Goal: Information Seeking & Learning: Find specific fact

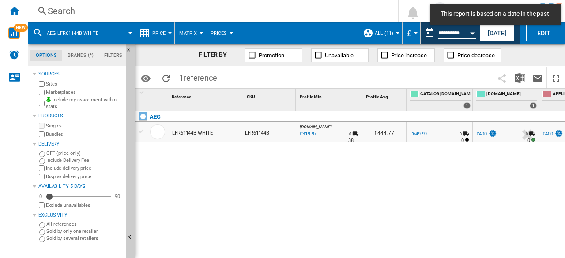
click at [57, 7] on div "Search" at bounding box center [211, 11] width 327 height 12
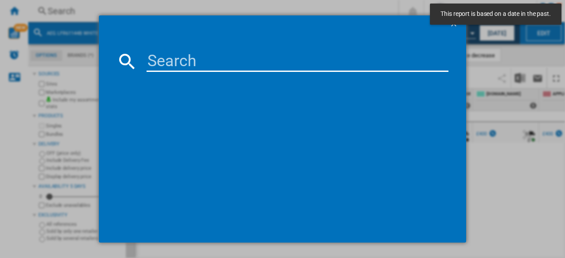
click at [164, 62] on input at bounding box center [297, 61] width 302 height 21
paste input "BSX23101XM"
type input "BSX23101XM"
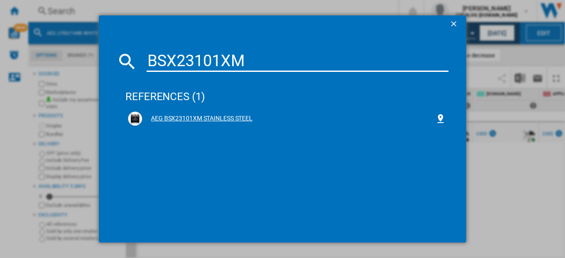
click at [205, 117] on div "AEG BSX23101XM STAINLESS STEEL" at bounding box center [288, 118] width 293 height 9
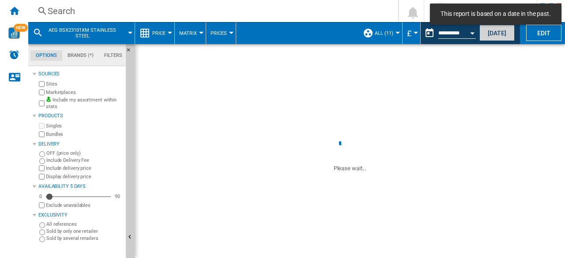
click at [488, 30] on button "[DATE]" at bounding box center [496, 33] width 35 height 16
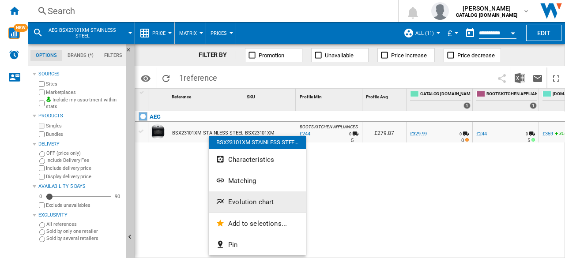
click at [248, 196] on button "Evolution chart" at bounding box center [257, 201] width 97 height 21
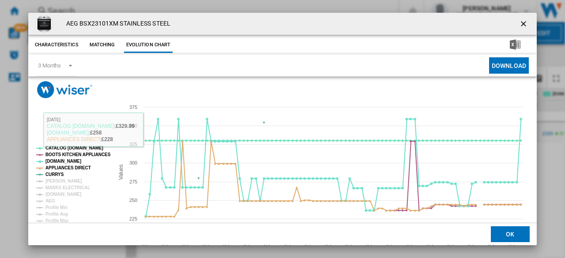
click at [52, 179] on tspan "[PERSON_NAME]" at bounding box center [63, 181] width 37 height 5
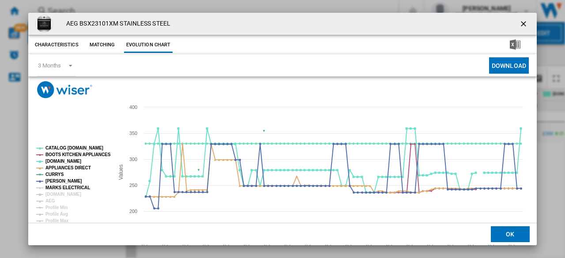
click at [53, 187] on tspan "MARKS ELECTRICAL" at bounding box center [67, 187] width 45 height 5
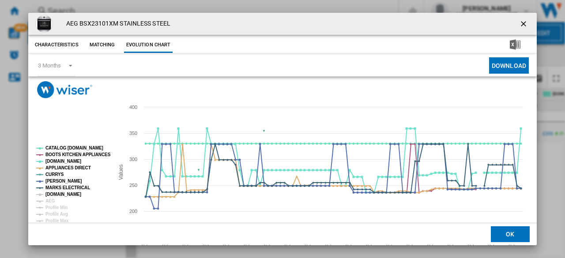
click at [53, 194] on tspan "[DOMAIN_NAME]" at bounding box center [63, 194] width 36 height 5
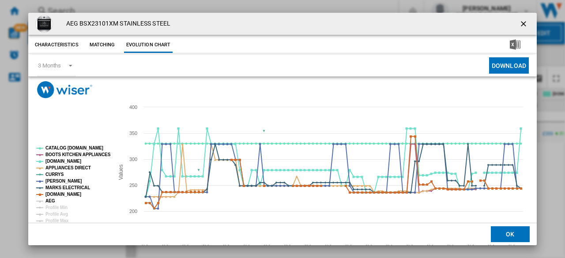
click at [51, 200] on tspan "AEG" at bounding box center [50, 200] width 10 height 5
click at [56, 207] on tspan "Profile Min" at bounding box center [56, 207] width 22 height 5
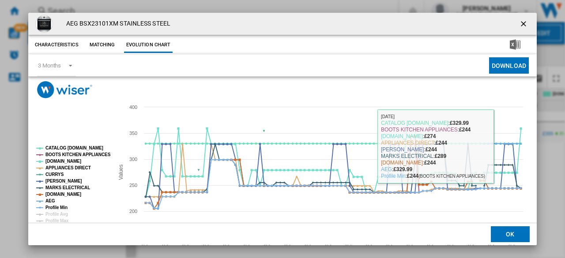
click at [457, 85] on div "Please wait... Created with Highcharts 5.0.14 Values 200 250 300 350 150 400 CA…" at bounding box center [282, 176] width 508 height 198
